Goal: Information Seeking & Learning: Learn about a topic

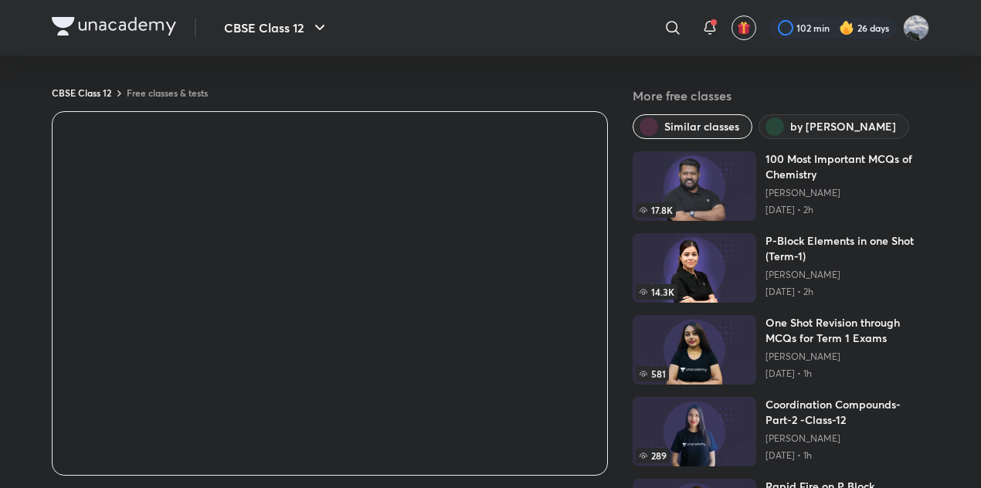
click at [127, 26] on img at bounding box center [114, 26] width 124 height 19
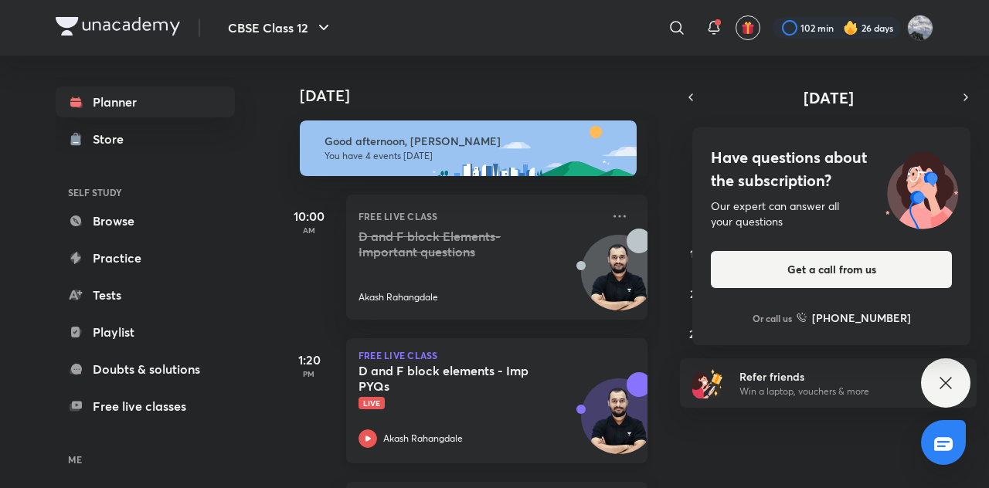
click at [488, 379] on h5 "D and F block elements - Imp PYQs" at bounding box center [455, 378] width 192 height 31
